Goal: Task Accomplishment & Management: Manage account settings

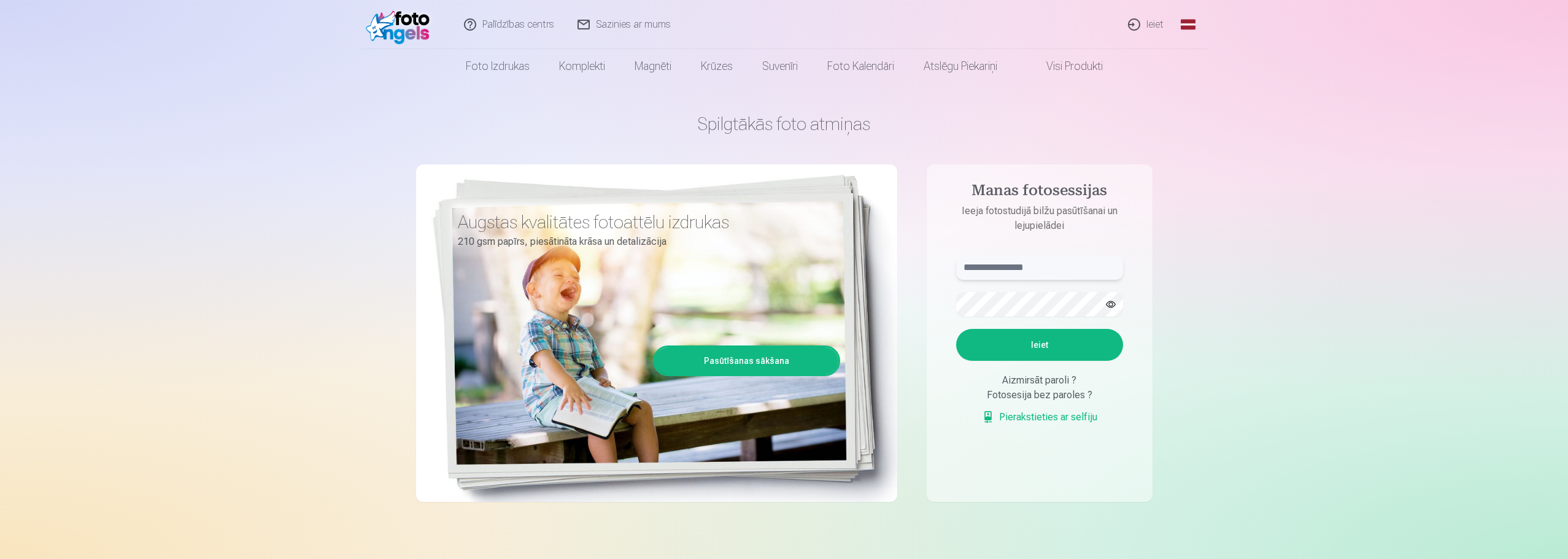
click at [1011, 266] on input "text" at bounding box center [1039, 268] width 167 height 24
type input "******"
click at [1076, 349] on button "Ieiet" at bounding box center [1039, 345] width 167 height 32
click at [875, 300] on div "Spilgtākās foto atmiņas Augstas kvalitātes fotoattēlu izdrukas 210 gsm papīrs, …" at bounding box center [784, 308] width 736 height 448
click at [1032, 343] on button "Ieiet" at bounding box center [1039, 345] width 167 height 32
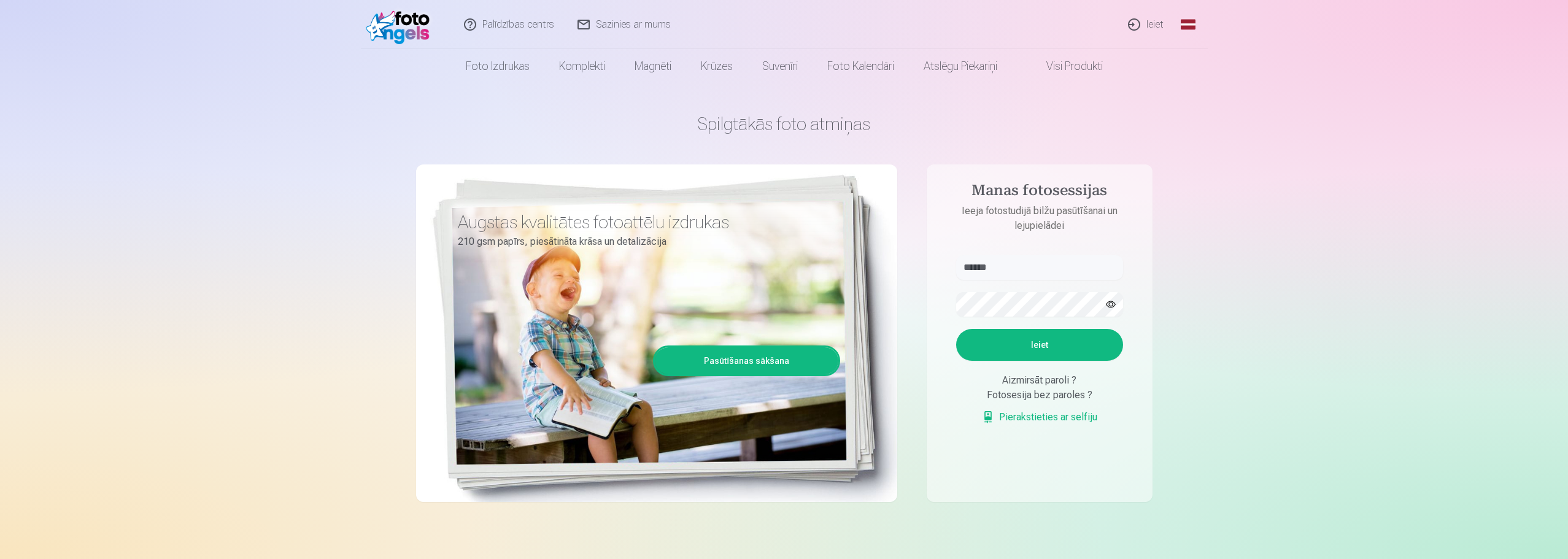
click at [1157, 22] on link "Ieiet" at bounding box center [1146, 24] width 59 height 49
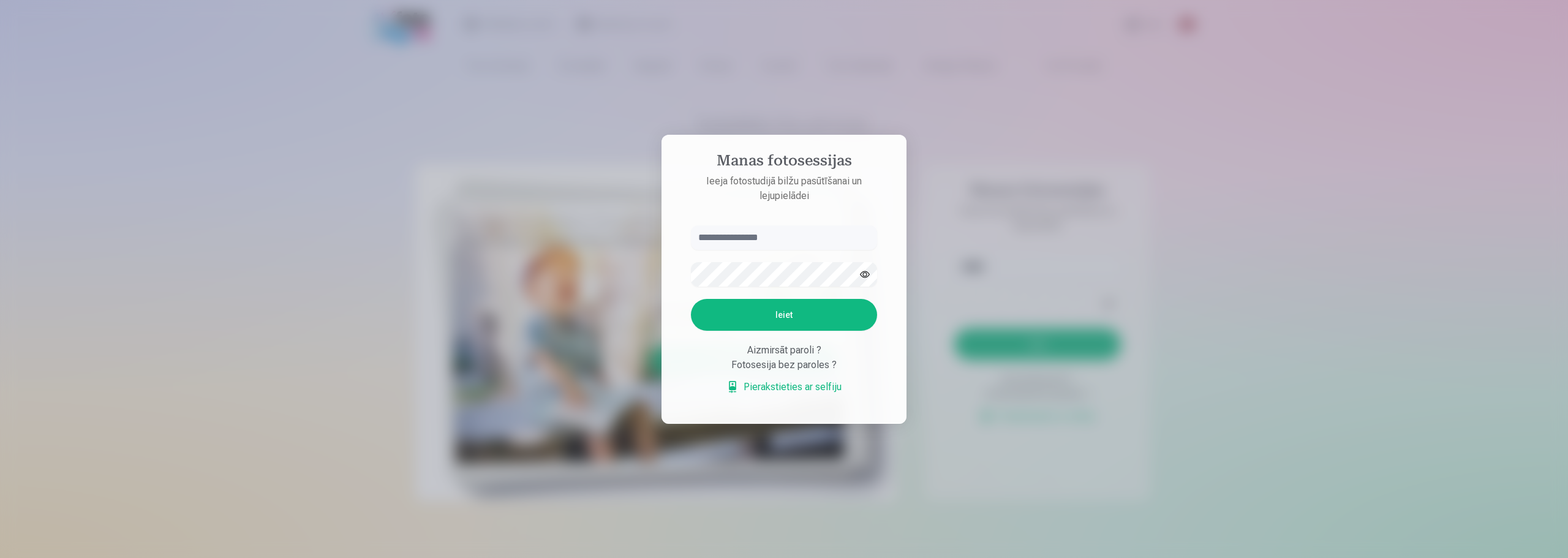
click at [773, 242] on input "text" at bounding box center [783, 238] width 186 height 24
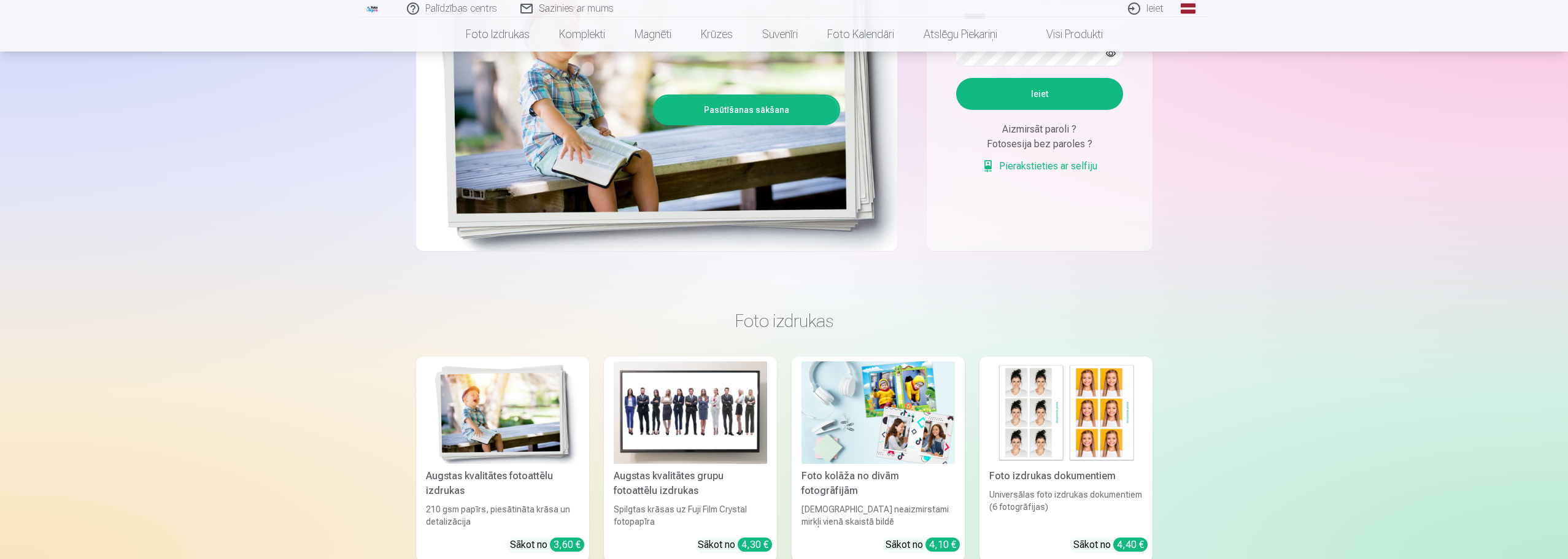
scroll to position [429, 0]
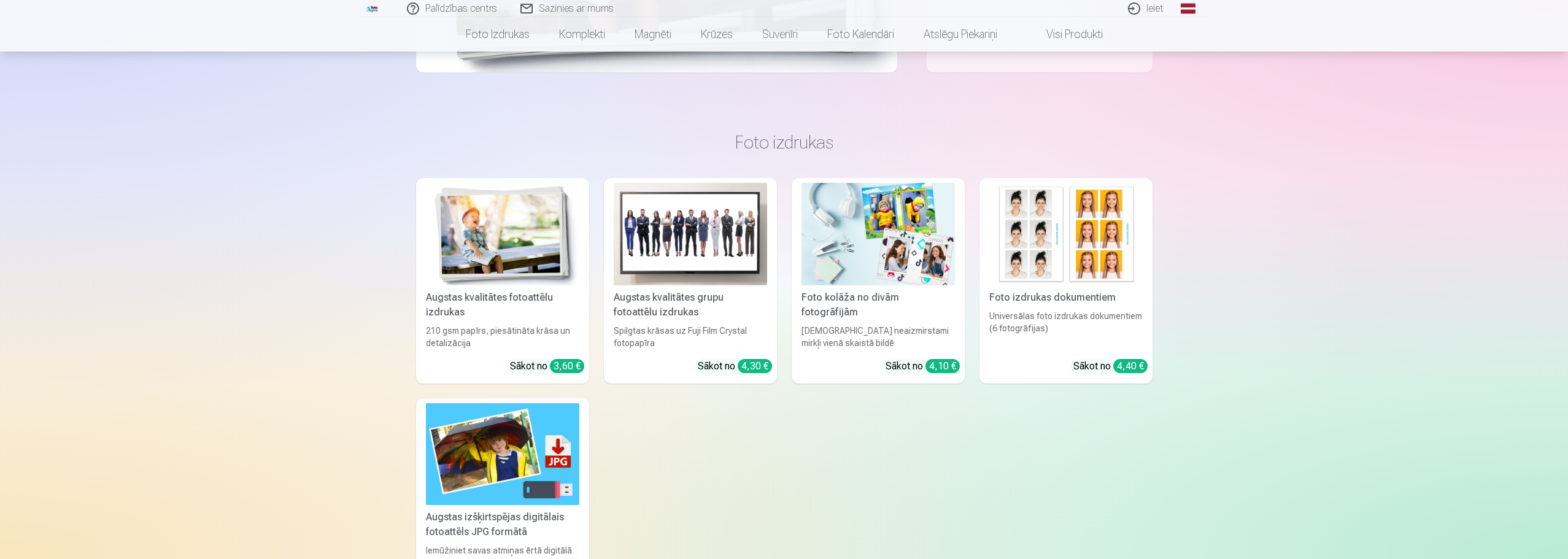
click at [868, 459] on div "Augstas kvalitātes fotoattēlu izdrukas 210 gsm papīrs, piesātināta krāsa un det…" at bounding box center [784, 391] width 736 height 425
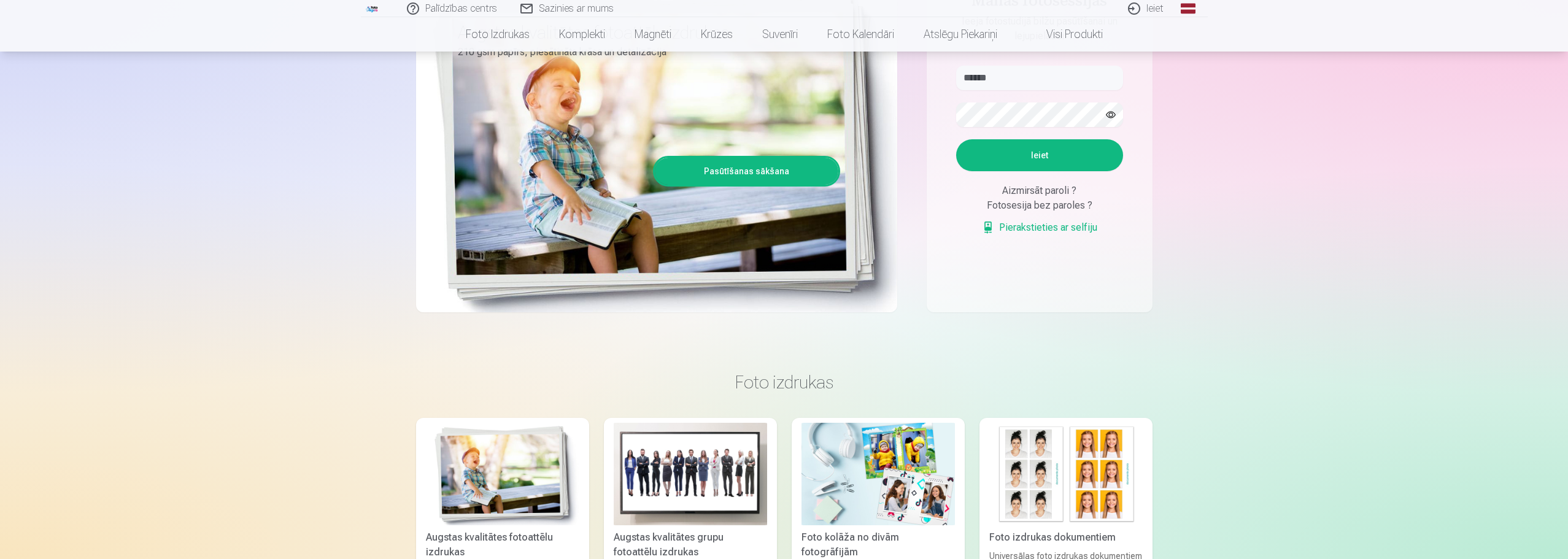
scroll to position [0, 0]
